Goal: Transaction & Acquisition: Book appointment/travel/reservation

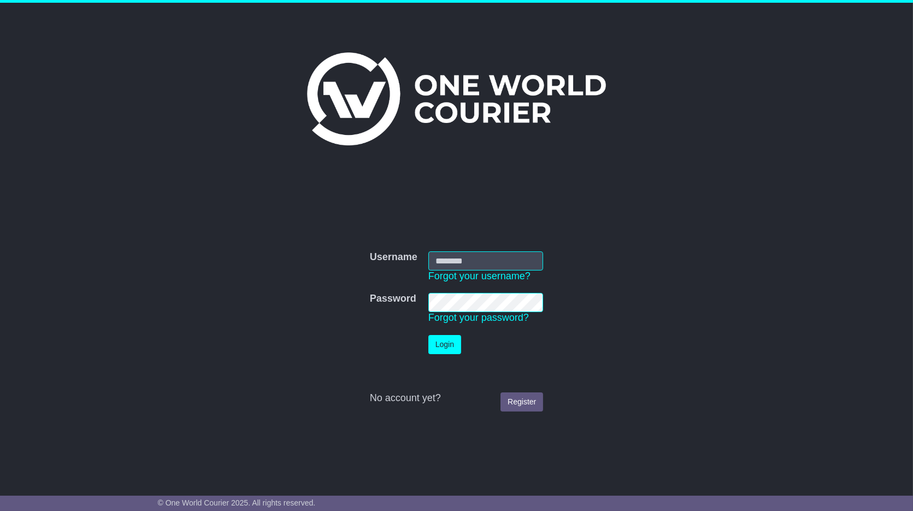
type input "**********"
click at [439, 347] on button "Login" at bounding box center [445, 344] width 33 height 19
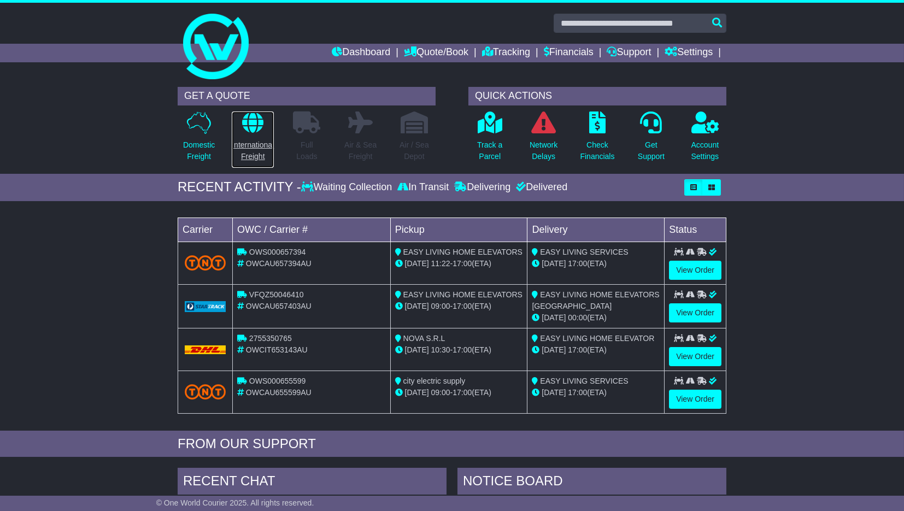
click at [249, 148] on p "International Freight" at bounding box center [253, 150] width 42 height 23
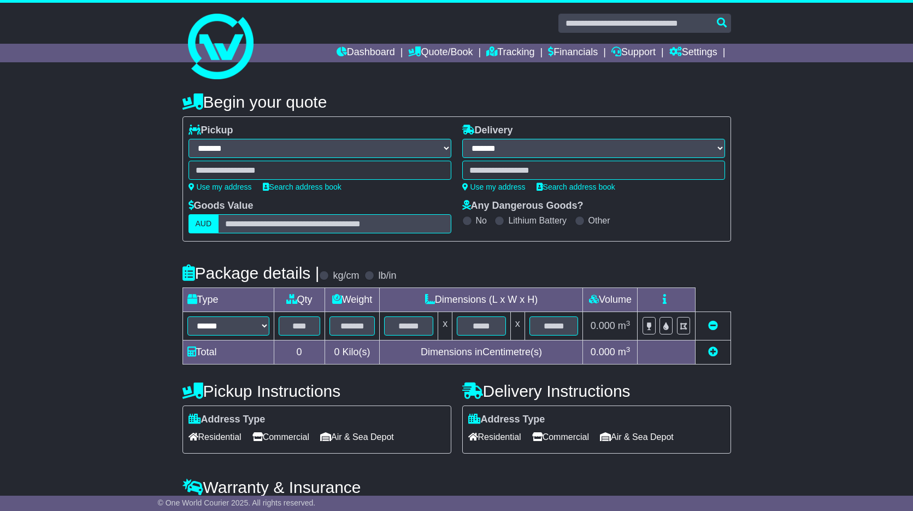
select select "**"
